Goal: Task Accomplishment & Management: Manage account settings

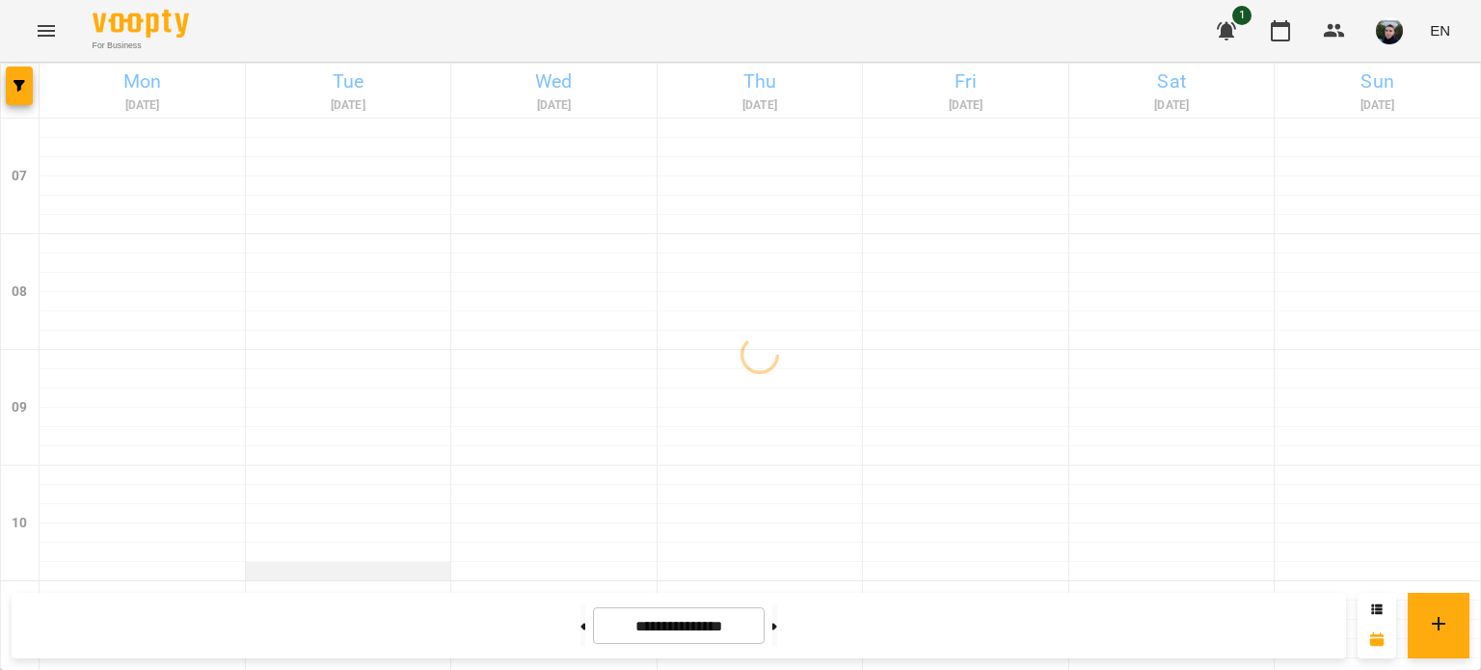
scroll to position [386, 0]
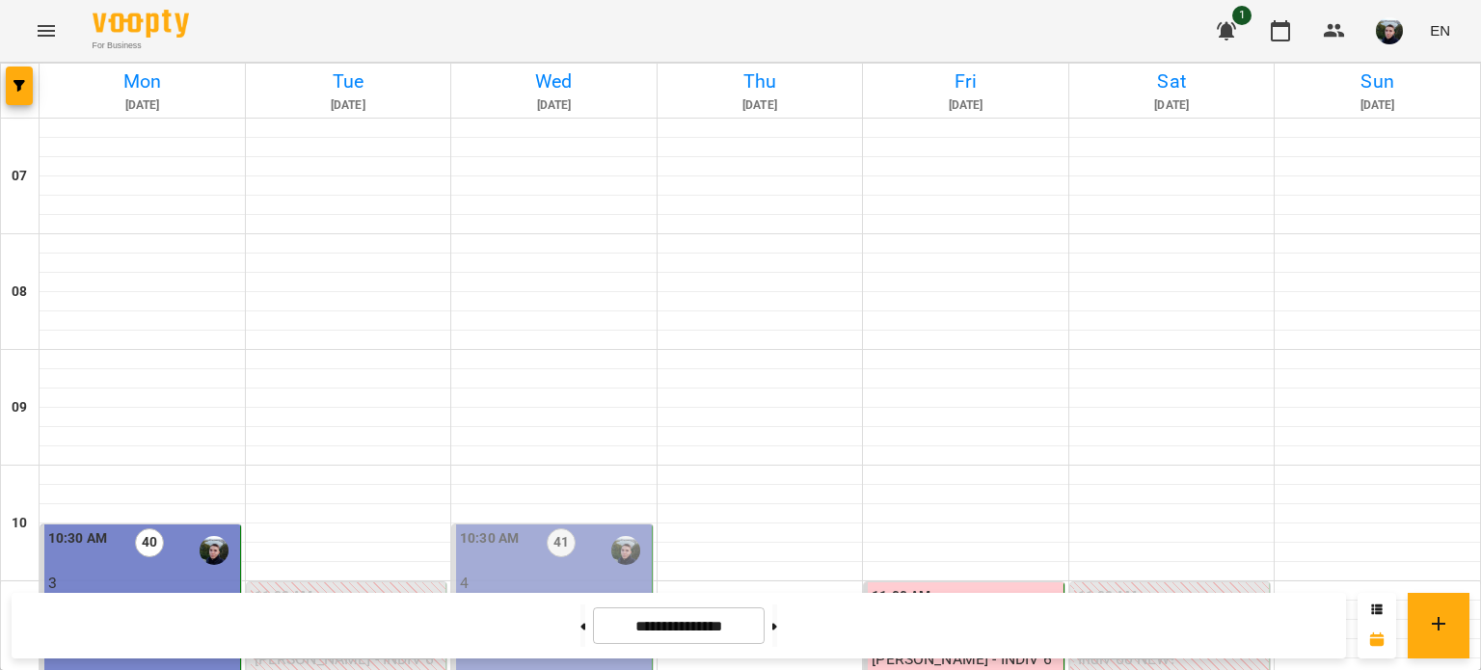
click at [99, 525] on div "10:30 AM 40 3 Репецький [PERSON_NAME]. А2 Пн_Ср 10_30" at bounding box center [140, 611] width 201 height 172
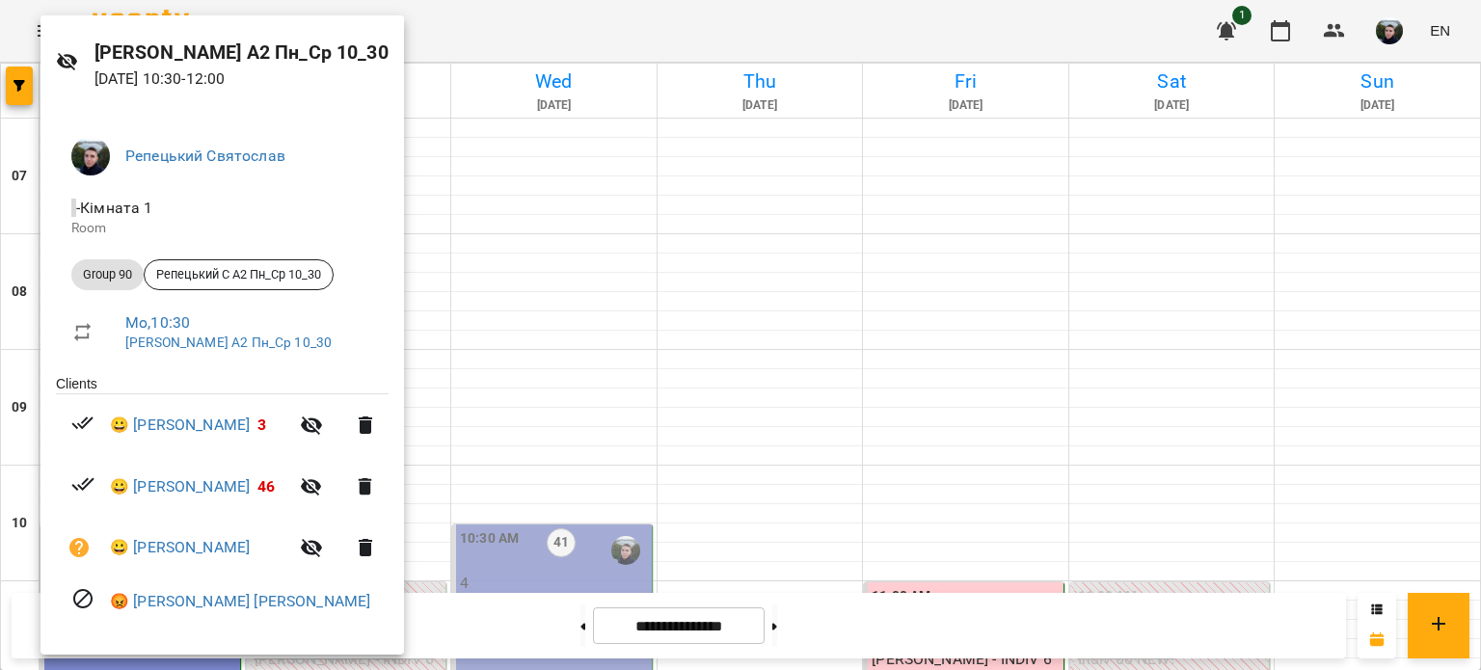
scroll to position [0, 0]
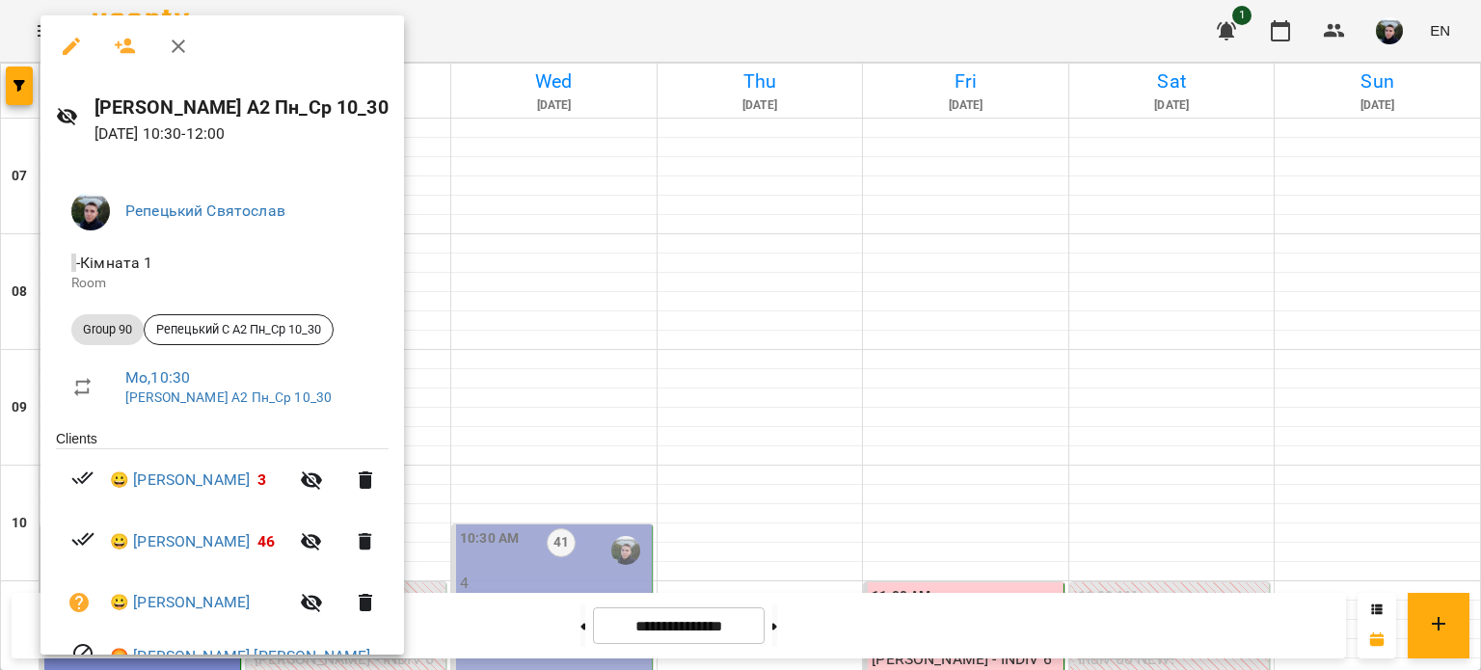
click at [69, 37] on icon "button" at bounding box center [71, 46] width 23 height 23
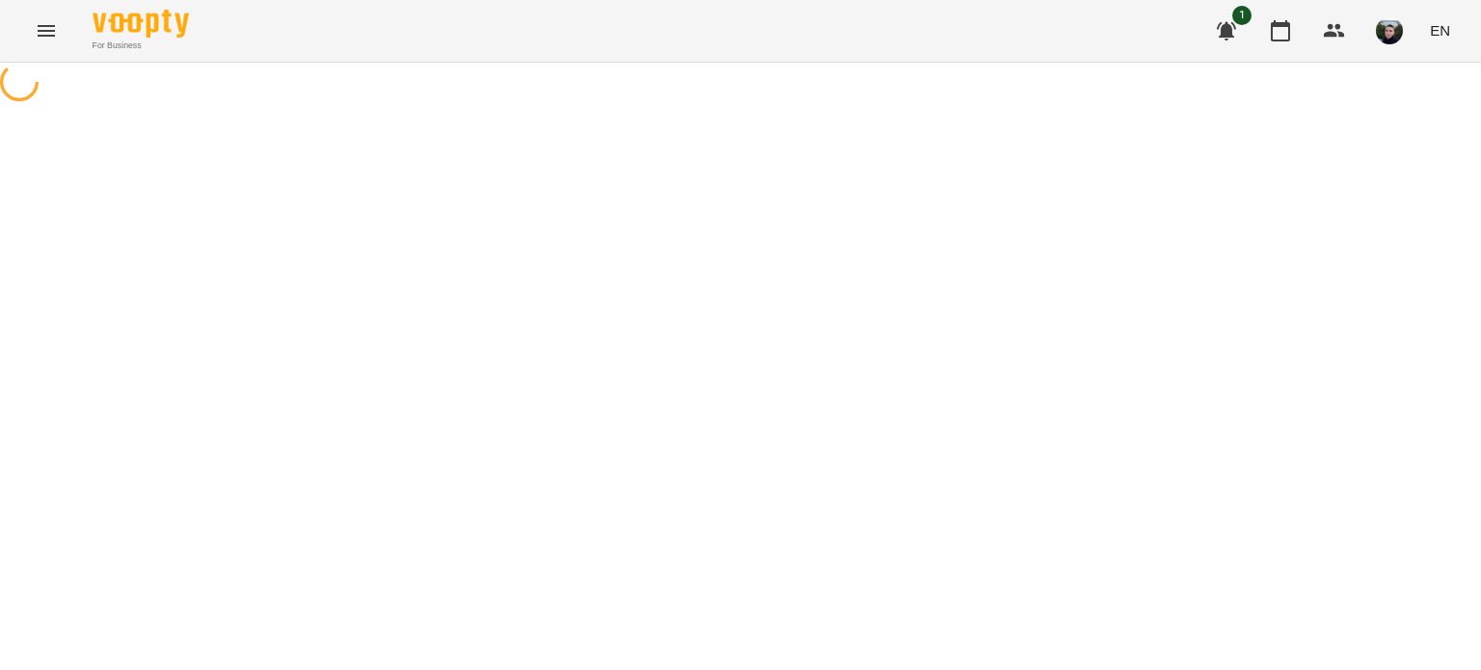
click at [1230, 31] on icon "button" at bounding box center [1226, 31] width 19 height 18
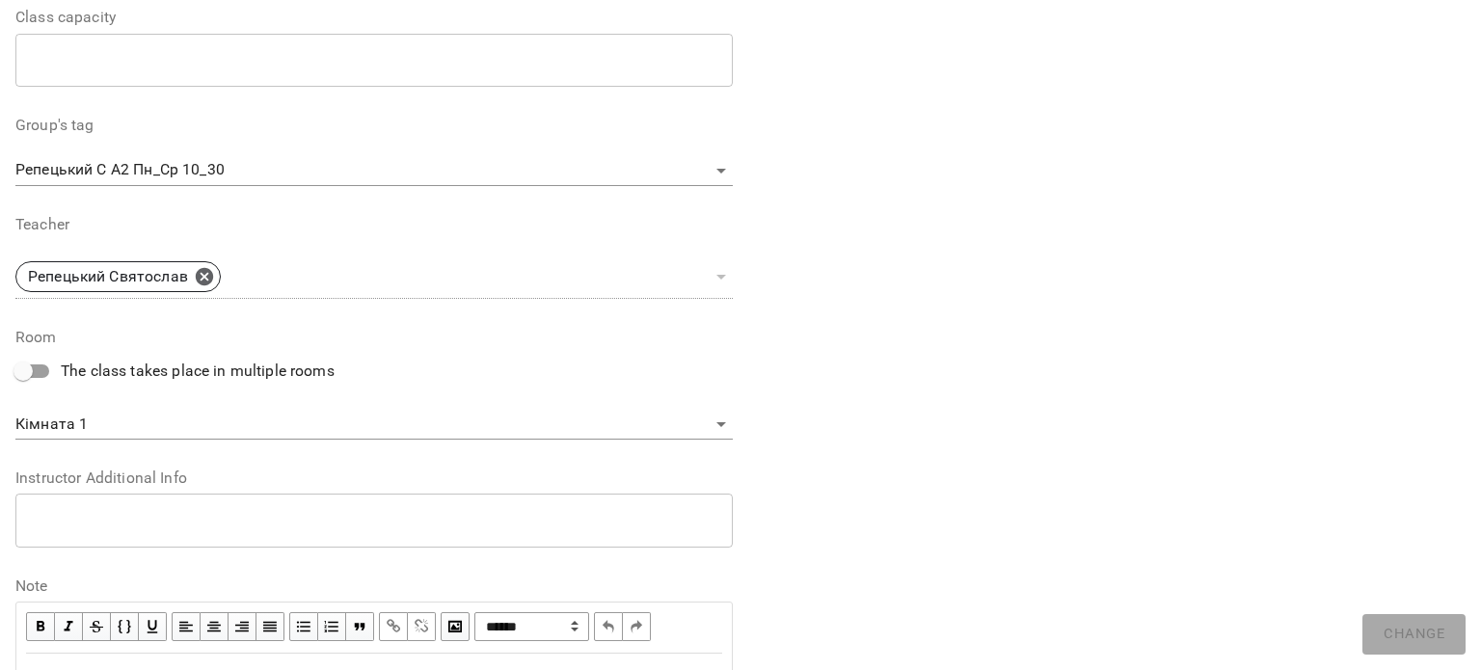
scroll to position [611, 0]
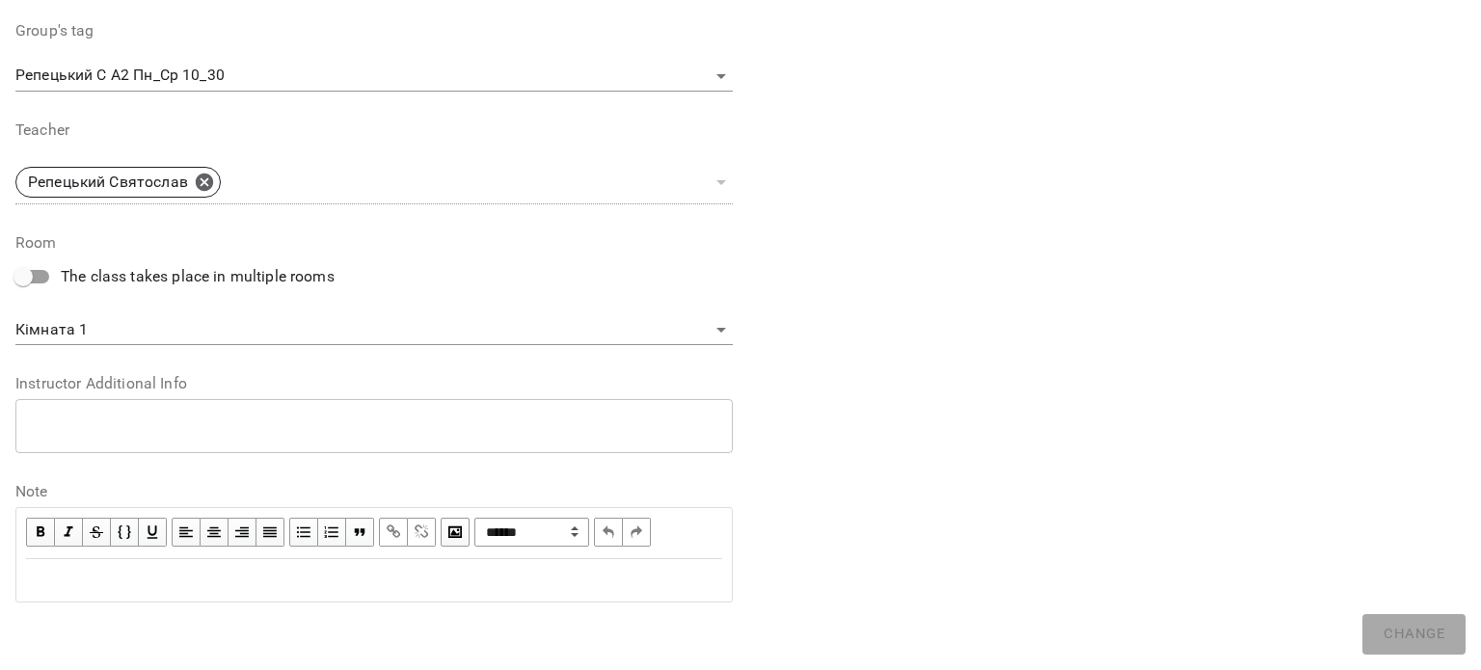
click at [137, 579] on div "Edit text" at bounding box center [374, 580] width 696 height 23
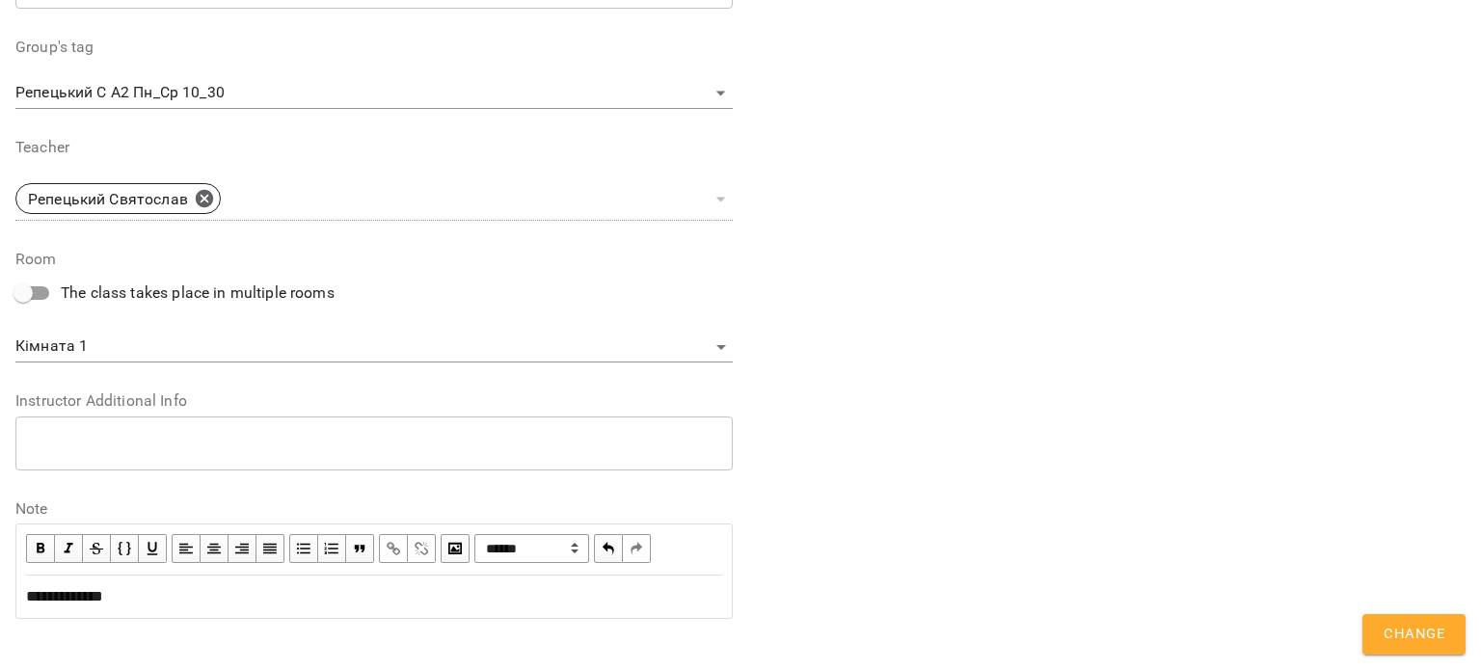
scroll to position [691, 0]
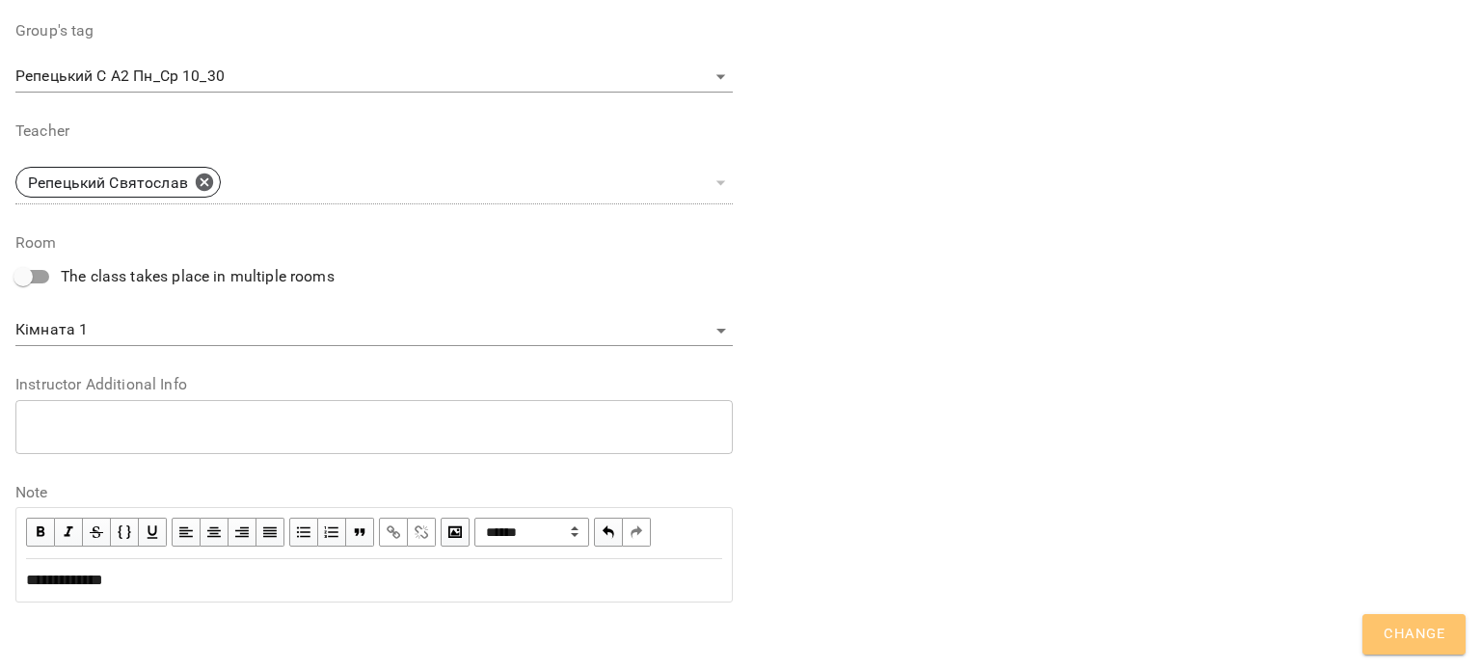
click at [1416, 628] on span "Change" at bounding box center [1414, 634] width 61 height 25
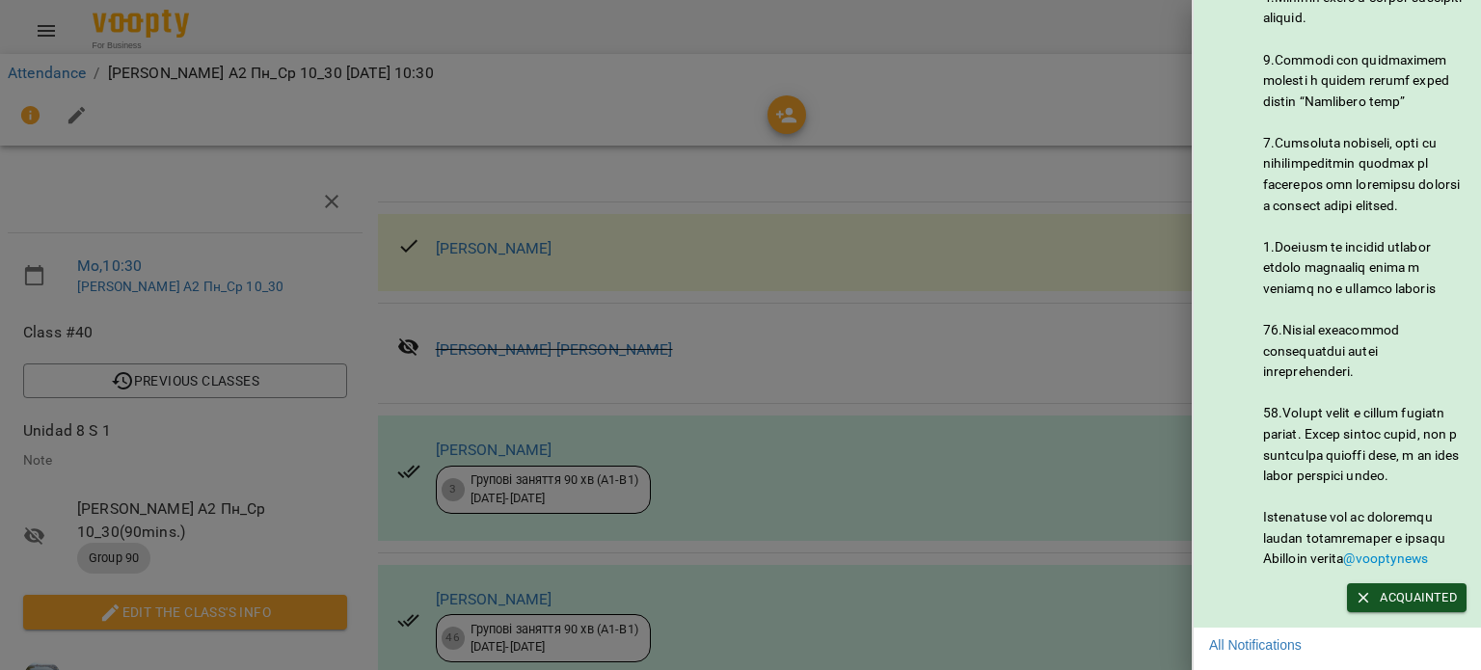
scroll to position [946, 0]
click at [1002, 364] on div at bounding box center [740, 335] width 1481 height 670
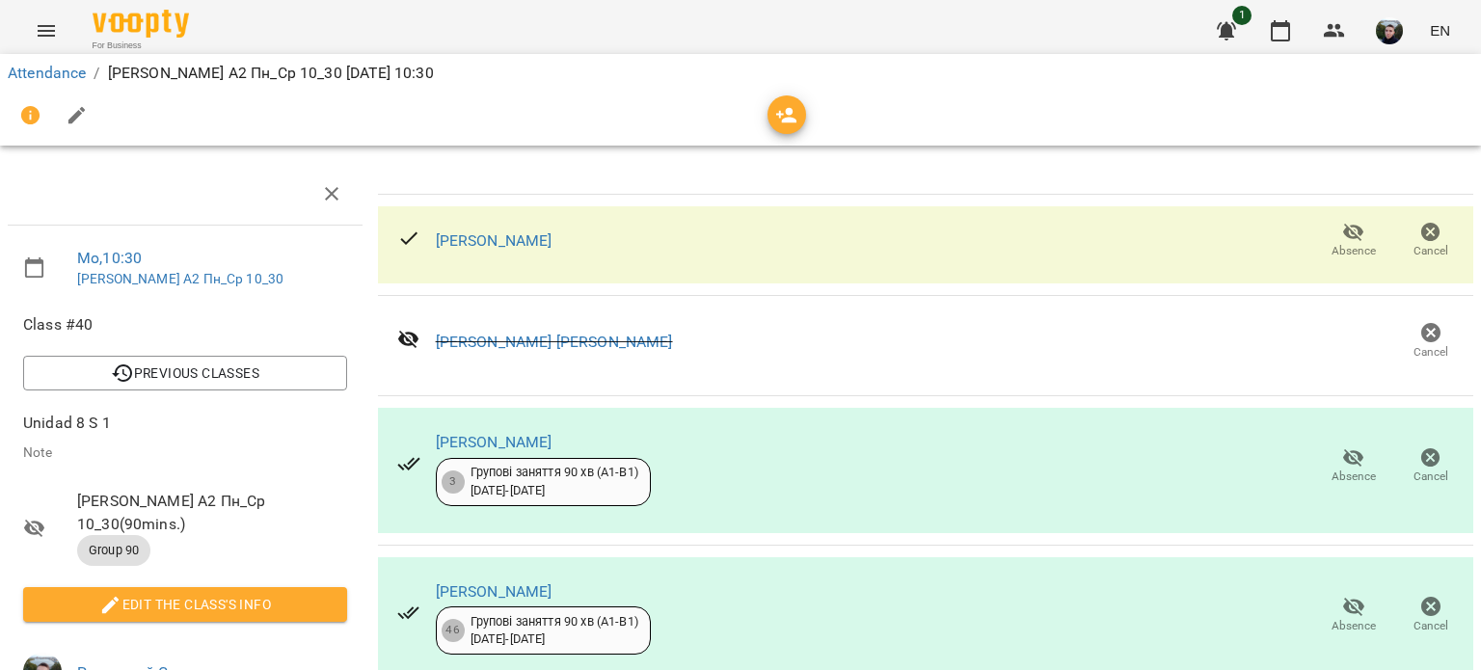
scroll to position [0, 0]
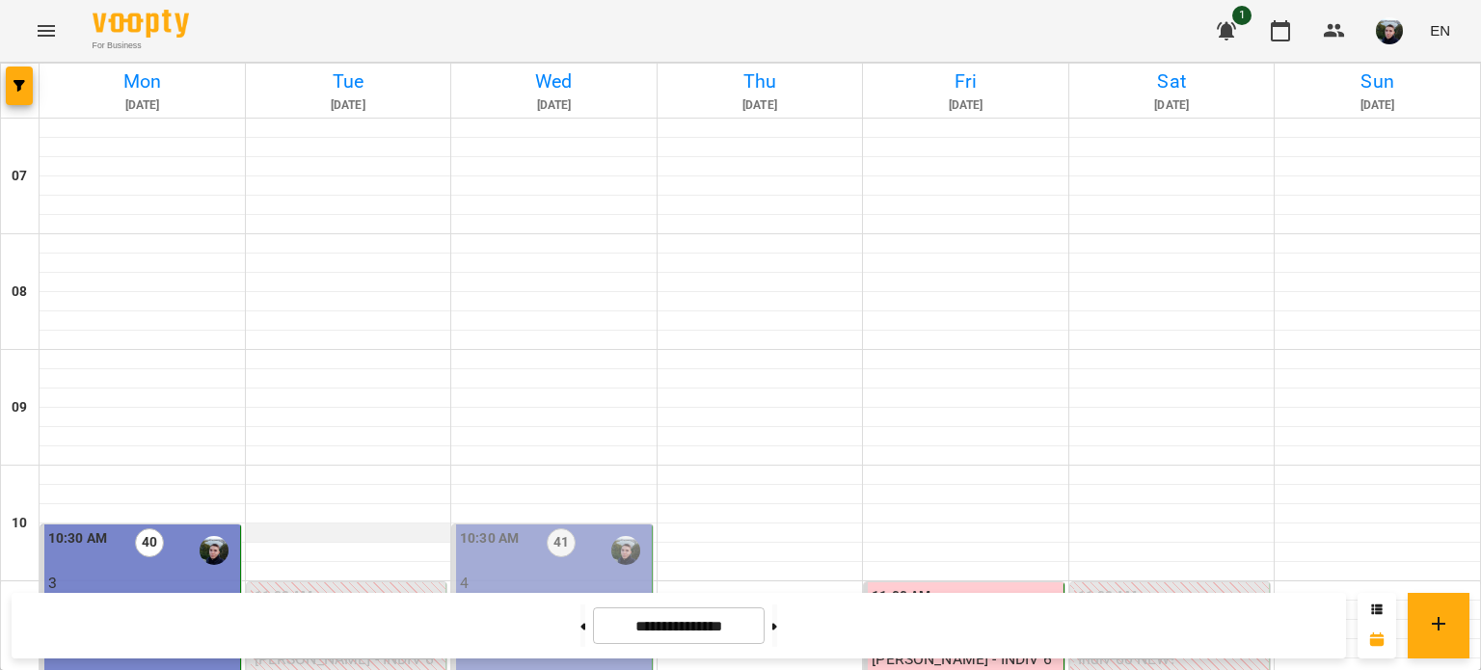
scroll to position [482, 0]
click at [580, 631] on button at bounding box center [582, 626] width 5 height 42
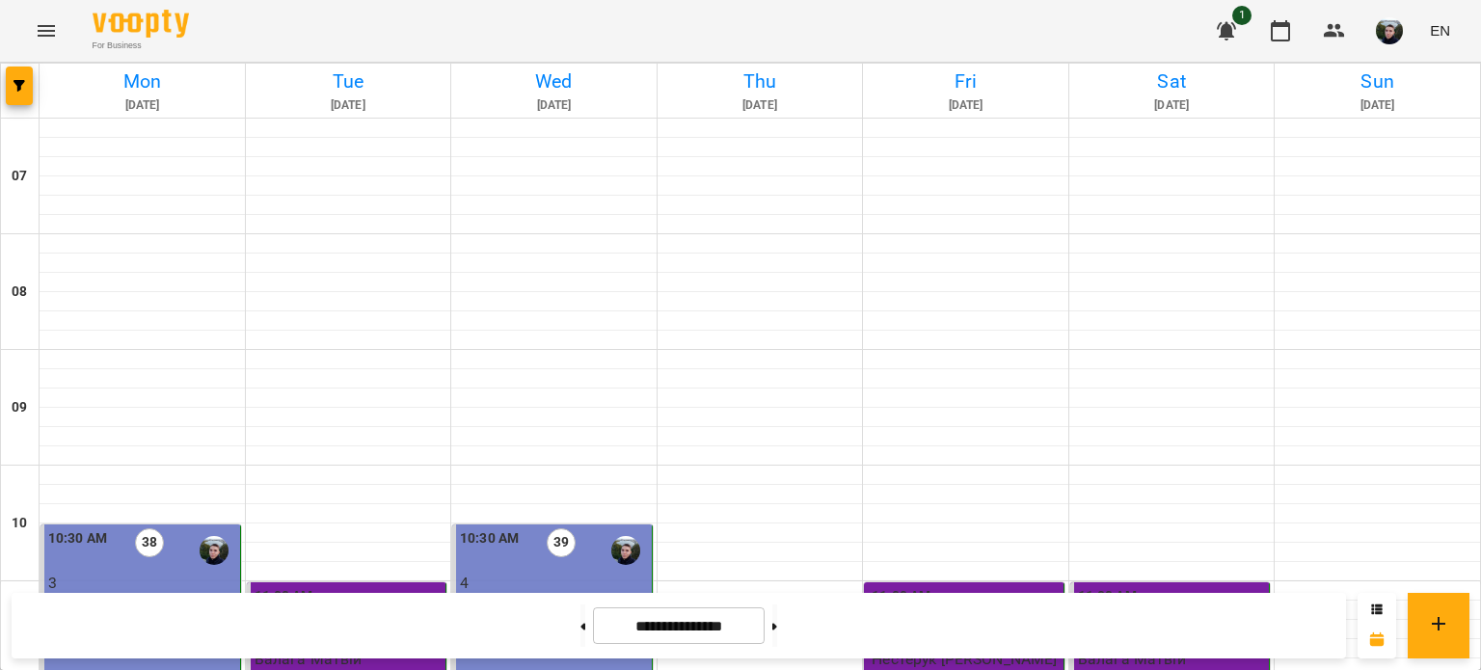
scroll to position [771, 0]
click at [777, 624] on button at bounding box center [774, 626] width 5 height 42
type input "**********"
